Goal: Task Accomplishment & Management: Use online tool/utility

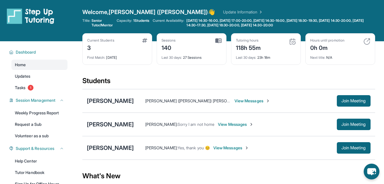
click at [144, 108] on div "Solyatzy Perez Katherine (Kate) Anderson : You guys are doing great. I apprecia…" at bounding box center [228, 100] width 293 height 23
click at [24, 77] on span "Updates" at bounding box center [23, 76] width 16 height 6
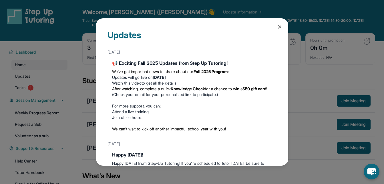
click at [277, 27] on icon at bounding box center [280, 27] width 6 height 6
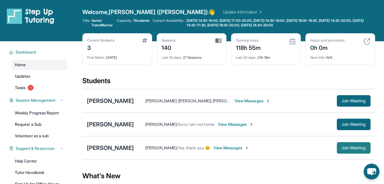
click at [346, 149] on span "Join Meeting" at bounding box center [354, 147] width 25 height 3
click at [352, 149] on span "Join Meeting" at bounding box center [354, 147] width 25 height 3
click at [351, 147] on span "Join Meeting" at bounding box center [354, 147] width 25 height 3
click at [355, 147] on span "Join Meeting" at bounding box center [354, 147] width 25 height 3
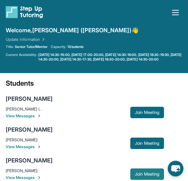
click at [153, 176] on span "Join Meeting" at bounding box center [147, 174] width 25 height 3
click at [135, 176] on span "Join Meeting" at bounding box center [147, 174] width 25 height 3
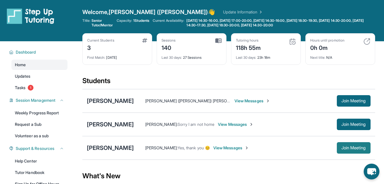
click at [349, 148] on span "Join Meeting" at bounding box center [354, 147] width 25 height 3
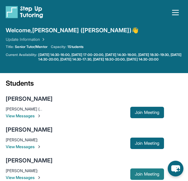
click at [144, 176] on span "Join Meeting" at bounding box center [147, 174] width 25 height 3
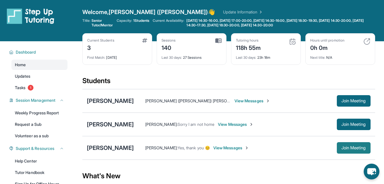
click at [353, 149] on span "Join Meeting" at bounding box center [354, 147] width 25 height 3
